Goal: Task Accomplishment & Management: Use online tool/utility

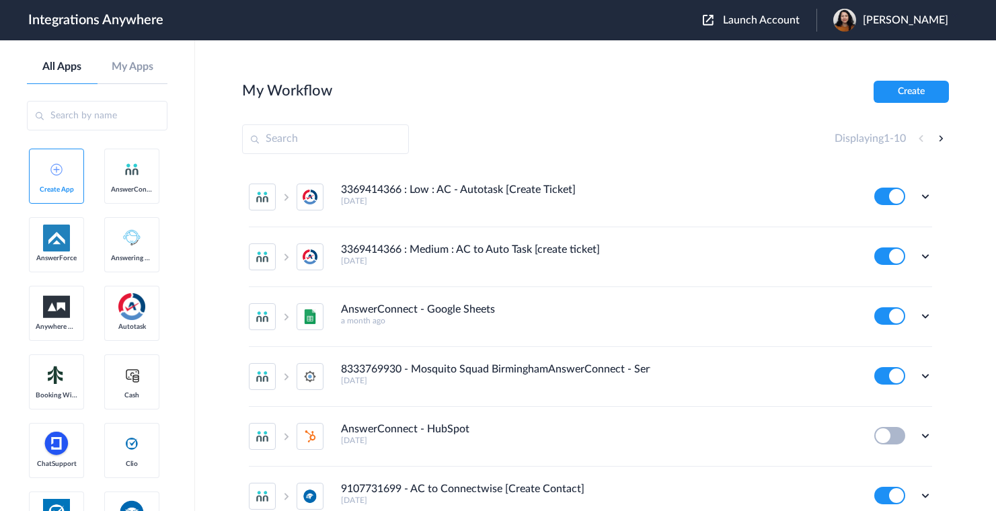
click at [690, 38] on header "Integrations Anywhere Launch Account Emily Marquez My Account Logout" at bounding box center [498, 20] width 996 height 40
drag, startPoint x: 797, startPoint y: 99, endPoint x: 791, endPoint y: 78, distance: 21.7
click at [797, 99] on div "My Workflow Create" at bounding box center [595, 92] width 706 height 22
click at [764, 24] on span "Launch Account" at bounding box center [761, 20] width 77 height 11
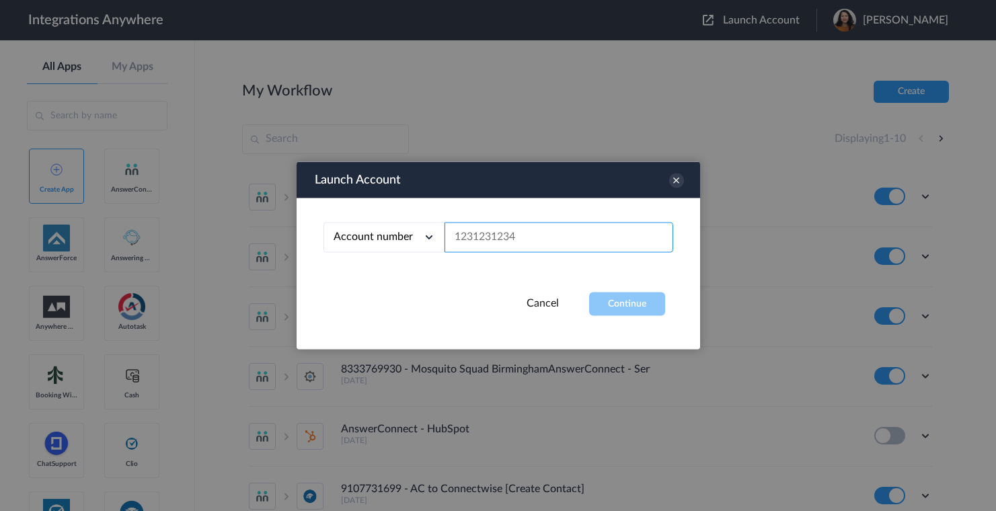
paste input "9192990978"
type input "9192990978"
click at [646, 308] on button "Continue" at bounding box center [627, 304] width 76 height 24
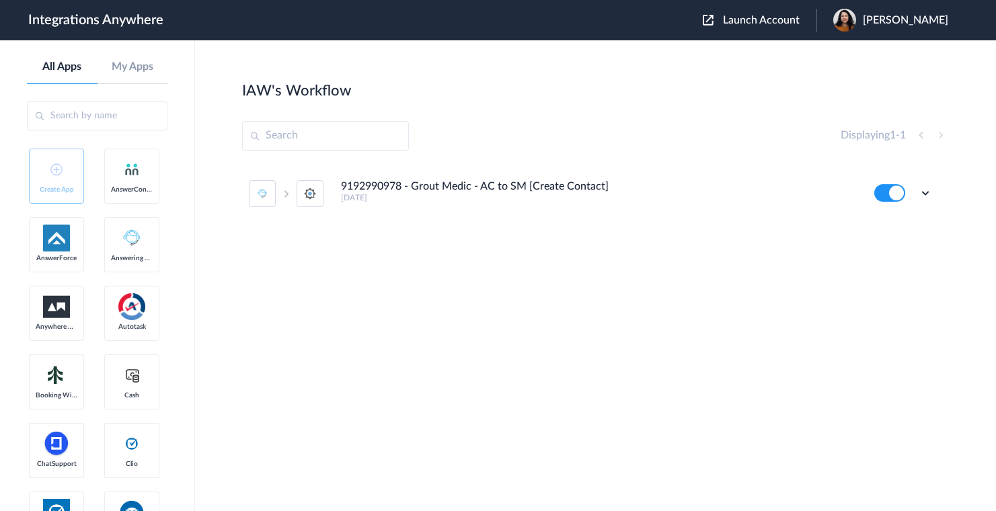
click at [543, 187] on h4 "9192990978 - Grout Medic - AC to SM [Create Contact]" at bounding box center [475, 186] width 268 height 13
click at [920, 192] on icon at bounding box center [924, 192] width 13 height 13
click at [893, 225] on li "Edit" at bounding box center [887, 224] width 87 height 25
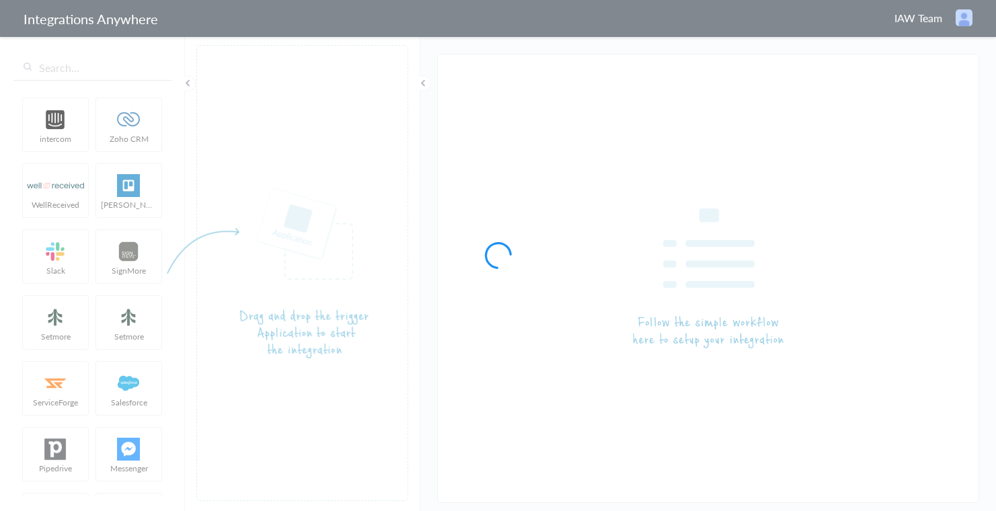
type input "9192990978 - Grout Medic - AC to SM [Create Contact]"
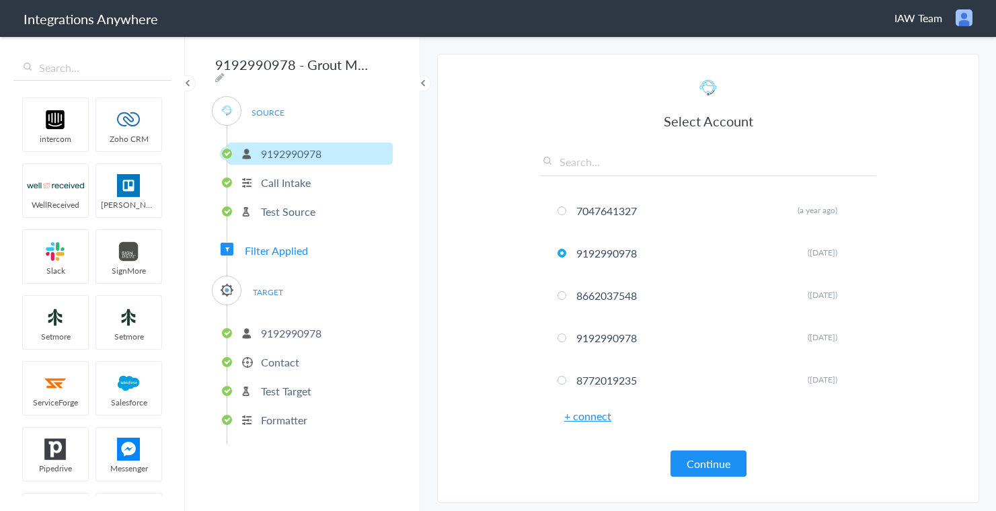
drag, startPoint x: 698, startPoint y: 469, endPoint x: 696, endPoint y: 462, distance: 7.9
click at [698, 467] on button "Continue" at bounding box center [708, 463] width 76 height 26
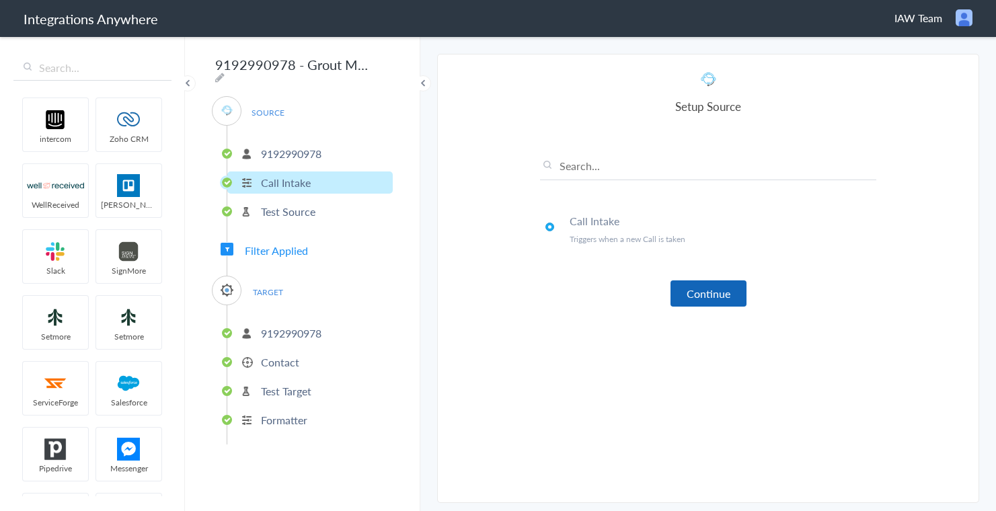
click at [704, 296] on button "Continue" at bounding box center [708, 293] width 76 height 26
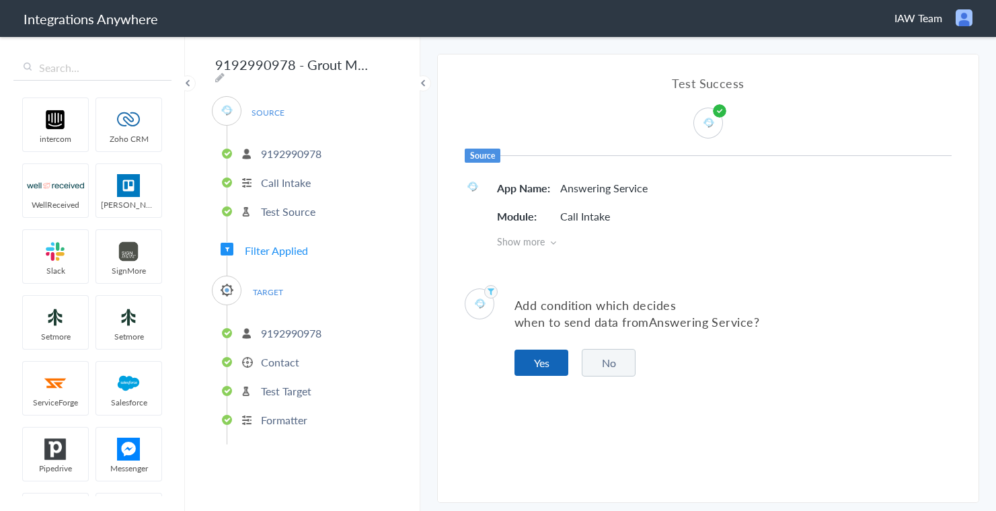
click at [548, 371] on button "Yes" at bounding box center [541, 363] width 54 height 26
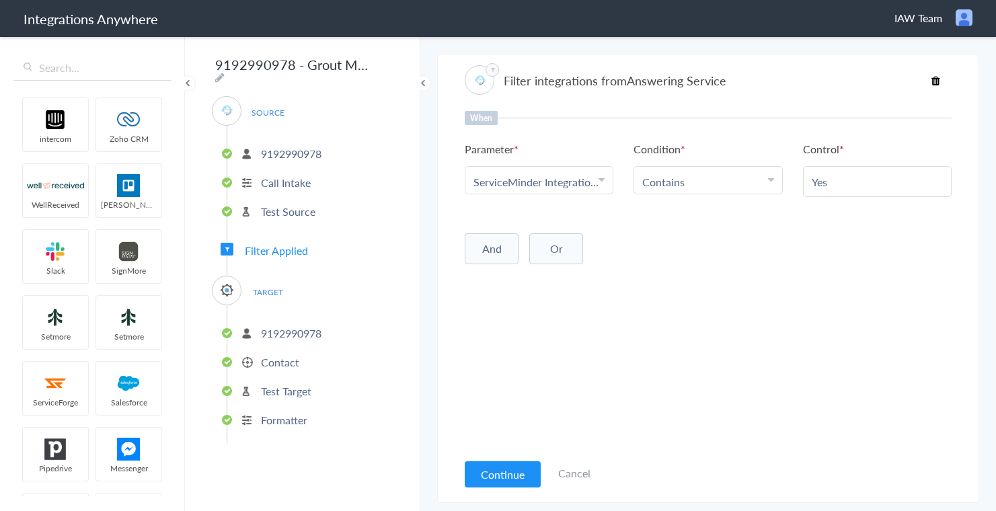
click at [731, 61] on article "Filter integrations from Answering Service When Parameter Choose Parameter Serv…" at bounding box center [707, 279] width 487 height 436
